Goal: Task Accomplishment & Management: Use online tool/utility

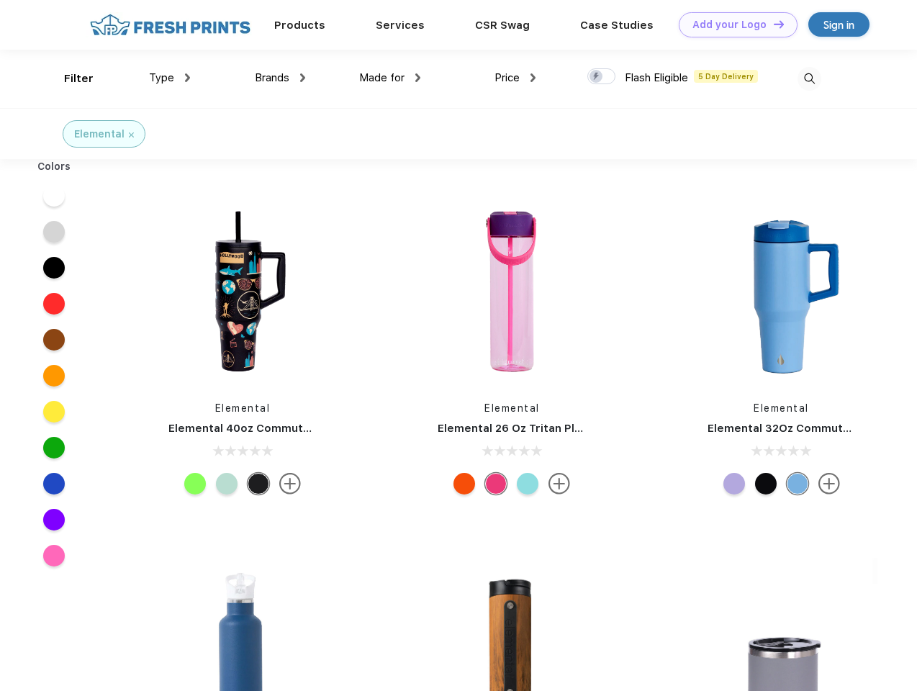
click at [733, 24] on link "Add your Logo Design Tool" at bounding box center [738, 24] width 119 height 25
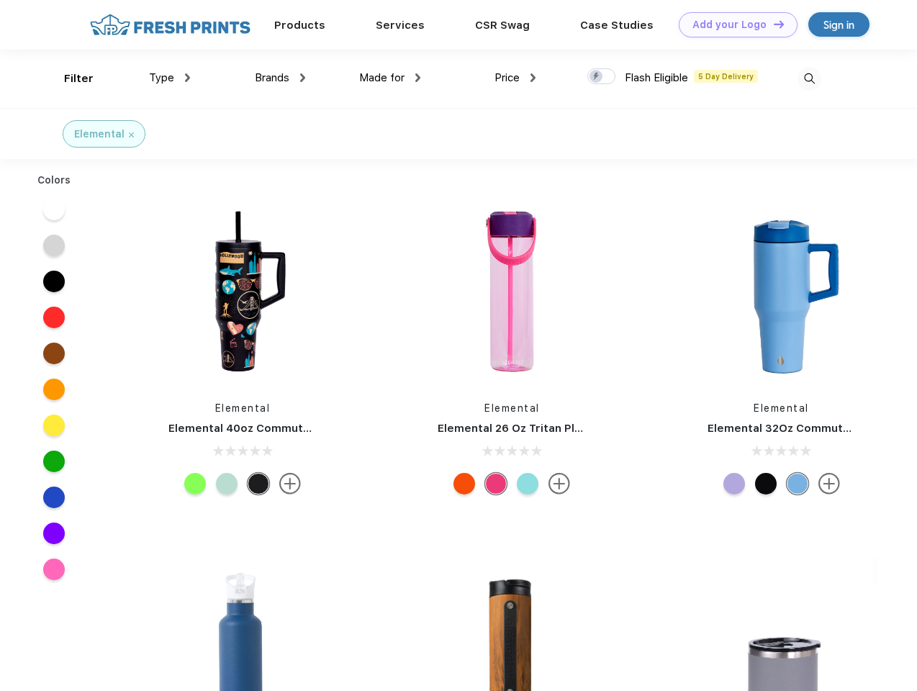
click at [0, 0] on div "Design Tool" at bounding box center [0, 0] width 0 height 0
click at [772, 24] on link "Add your Logo Design Tool" at bounding box center [738, 24] width 119 height 25
click at [69, 78] on div "Filter" at bounding box center [79, 79] width 30 height 17
click at [170, 78] on span "Type" at bounding box center [161, 77] width 25 height 13
click at [280, 78] on span "Brands" at bounding box center [272, 77] width 35 height 13
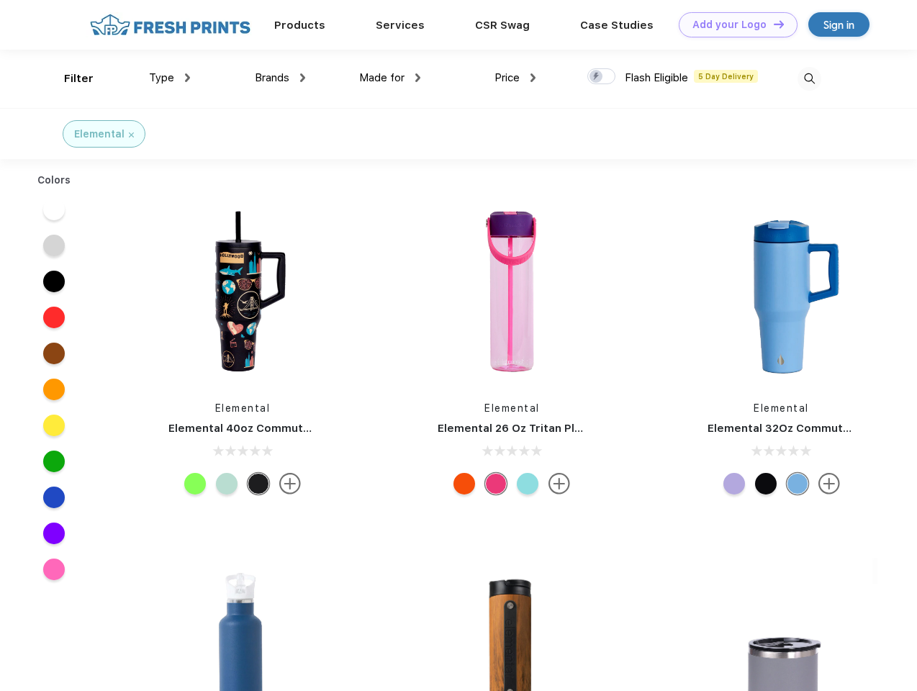
click at [390, 78] on span "Made for" at bounding box center [381, 77] width 45 height 13
click at [515, 78] on span "Price" at bounding box center [506, 77] width 25 height 13
click at [602, 77] on div at bounding box center [601, 76] width 28 height 16
click at [597, 77] on input "checkbox" at bounding box center [591, 72] width 9 height 9
click at [809, 78] on img at bounding box center [809, 79] width 24 height 24
